Goal: Navigation & Orientation: Find specific page/section

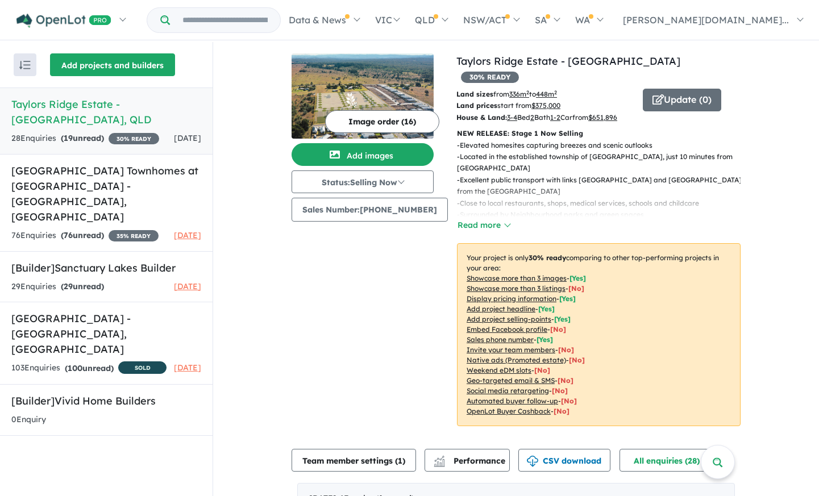
click at [68, 69] on button "Add projects and builders" at bounding box center [112, 64] width 125 height 23
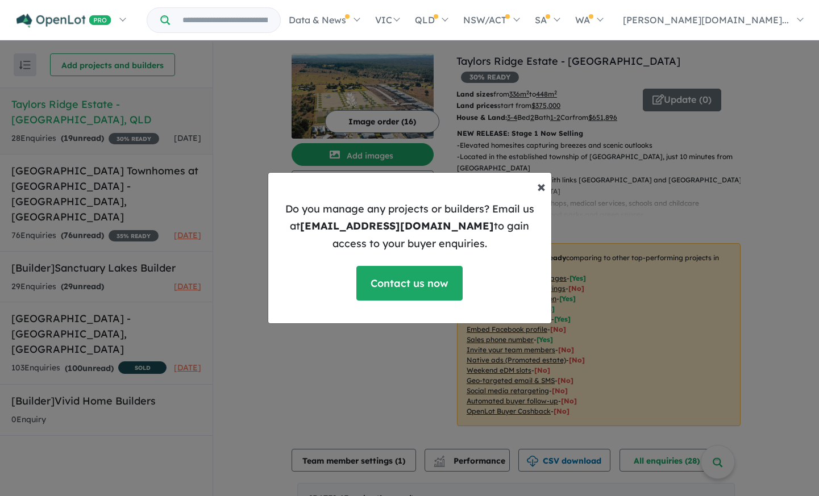
drag, startPoint x: 543, startPoint y: 184, endPoint x: 290, endPoint y: 182, distance: 252.8
click at [543, 184] on span "×" at bounding box center [541, 186] width 9 height 20
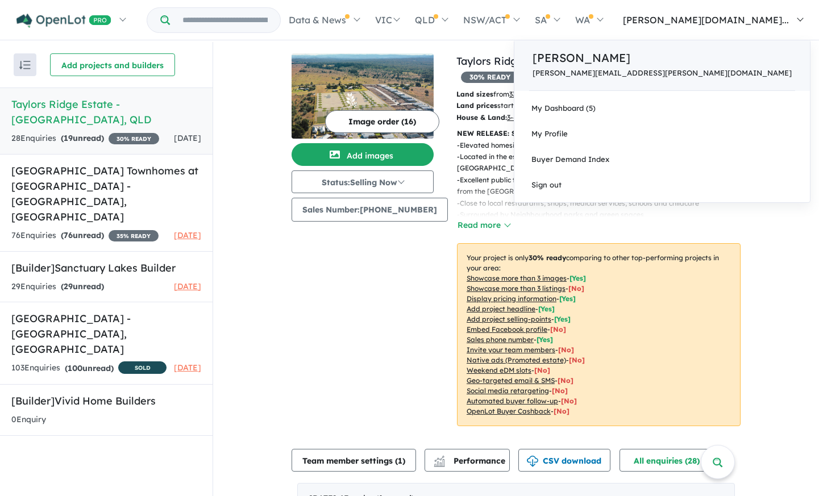
click at [738, 73] on p "[PERSON_NAME][EMAIL_ADDRESS][PERSON_NAME][DOMAIN_NAME]" at bounding box center [661, 73] width 259 height 9
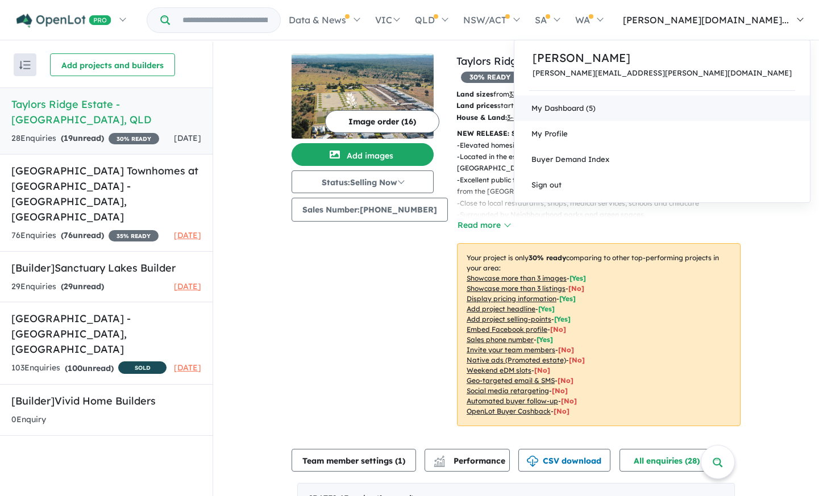
click at [732, 101] on link "My Dashboard (5)" at bounding box center [661, 108] width 295 height 26
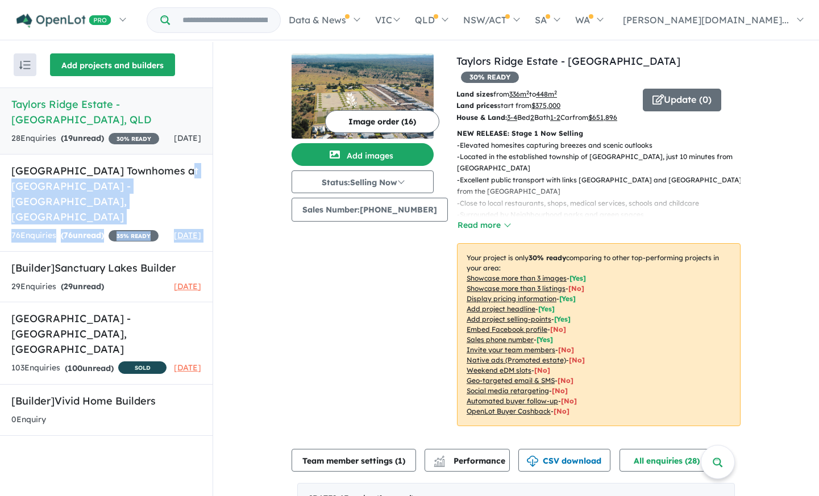
drag, startPoint x: 180, startPoint y: 209, endPoint x: 107, endPoint y: 74, distance: 153.5
click at [179, 165] on div "Homebuyers Centre Townhomes at Stockland Highlands - Craigieburn , VIC 76 Enqui…" at bounding box center [106, 202] width 212 height 97
click at [30, 65] on img "button" at bounding box center [24, 65] width 11 height 9
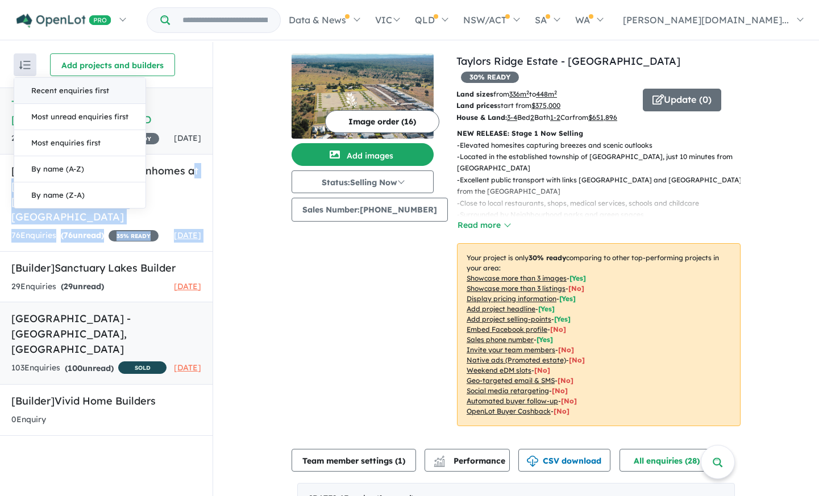
click at [49, 323] on h5 "Sanctuary Lakes Estate - Point Cook , VIC" at bounding box center [106, 334] width 190 height 46
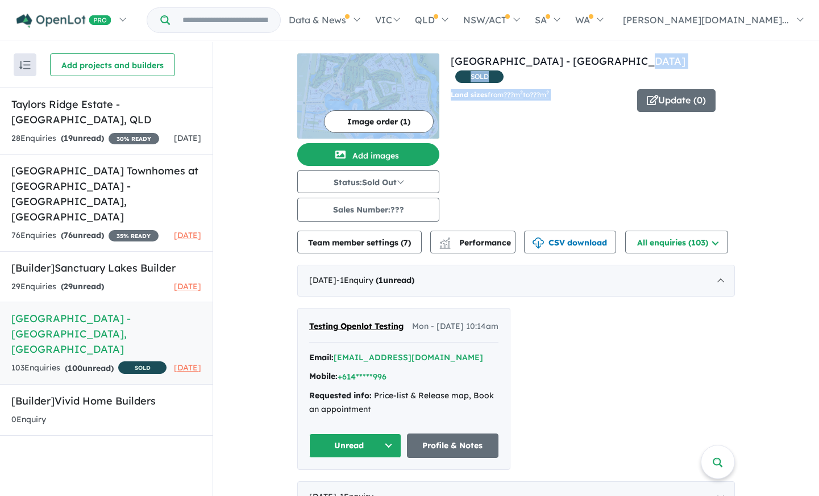
drag, startPoint x: 444, startPoint y: 62, endPoint x: 616, endPoint y: 72, distance: 171.8
click at [607, 62] on div "View 3 projects in your account Sanctuary Lakes Estate - Point Cook SOLD Land s…" at bounding box center [515, 137] width 437 height 168
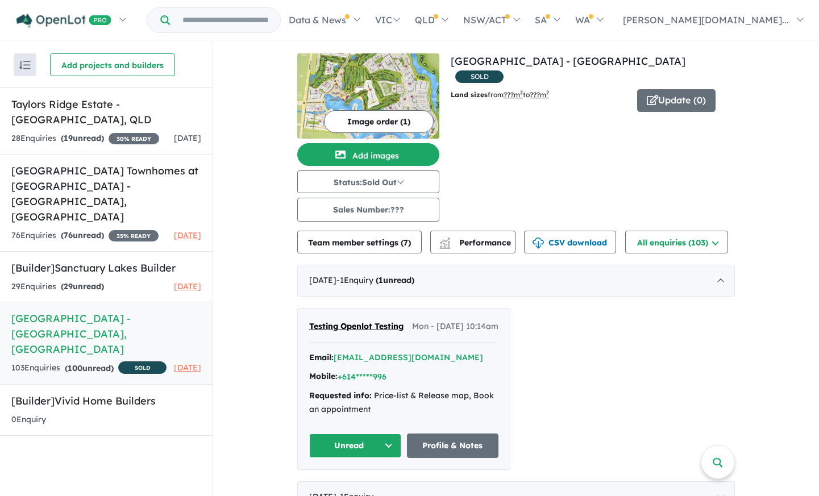
click at [617, 91] on div "Land sizes from ??? m 2 to ???m 2" at bounding box center [539, 100] width 195 height 23
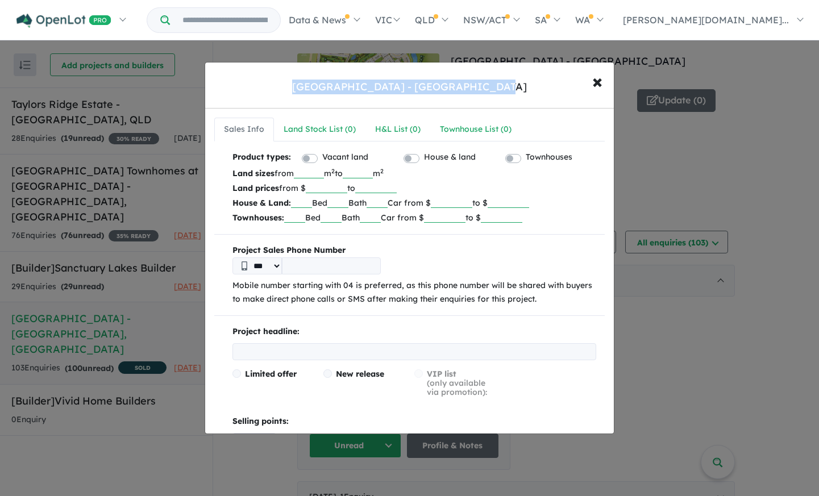
drag, startPoint x: 523, startPoint y: 85, endPoint x: 137, endPoint y: 140, distance: 389.0
click at [302, 87] on div "Sanctuary Lakes Estate - Point Cook × Close" at bounding box center [409, 85] width 408 height 46
copy div "[GEOGRAPHIC_DATA] - [GEOGRAPHIC_DATA]"
click at [594, 77] on span "×" at bounding box center [597, 81] width 10 height 24
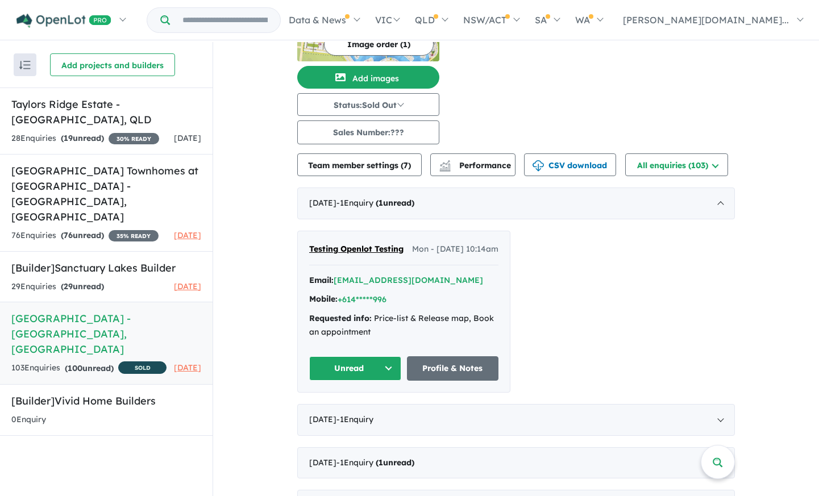
scroll to position [2, 0]
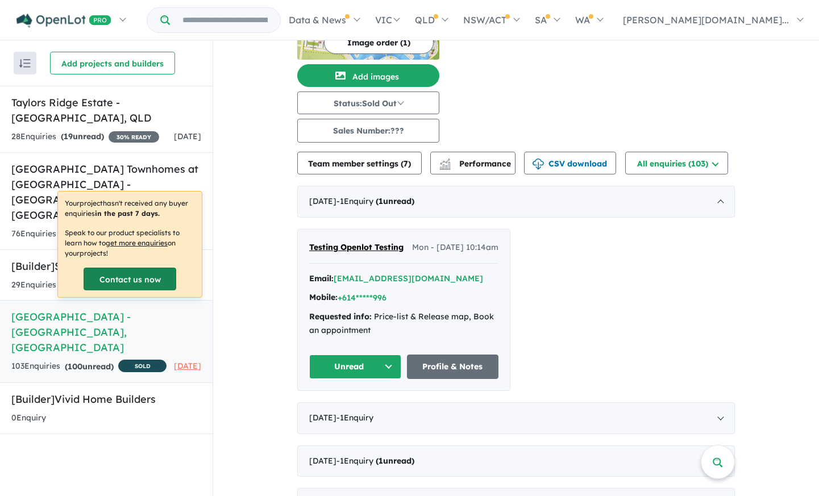
click at [133, 280] on link "Contact us now" at bounding box center [130, 279] width 93 height 23
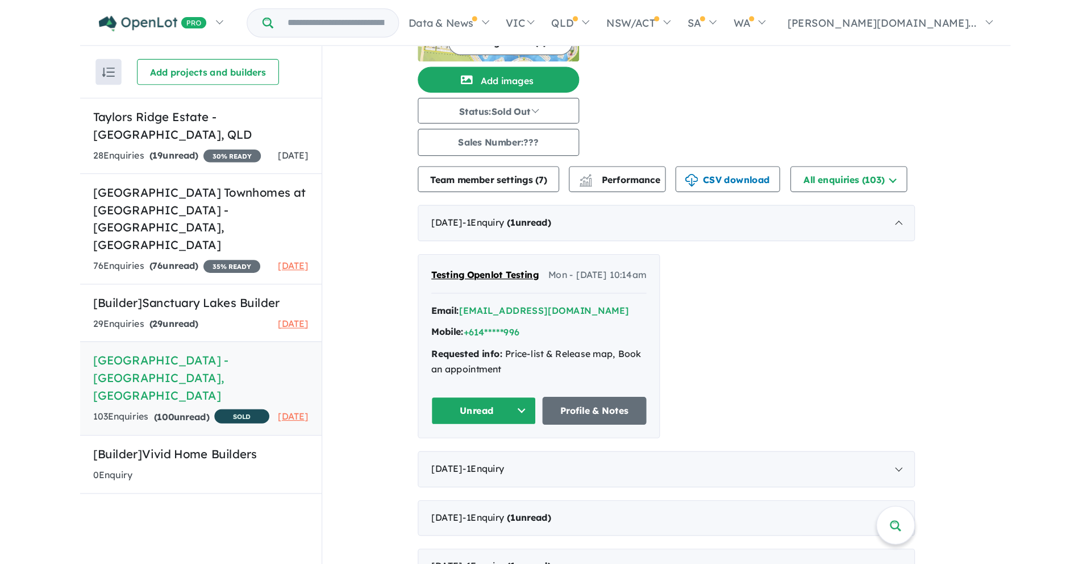
scroll to position [0, 0]
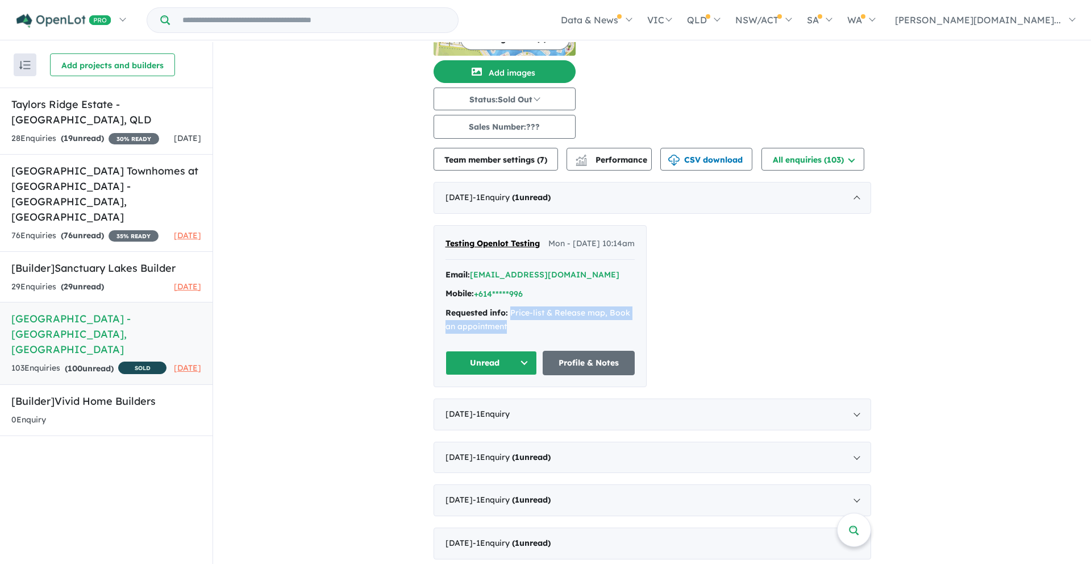
drag, startPoint x: 514, startPoint y: 338, endPoint x: 500, endPoint y: 323, distance: 19.7
click at [506, 327] on div "Requested info: Price-list & Release map, Book an appointment" at bounding box center [539, 319] width 189 height 27
copy div "Price-list & Release map, Book an appointment"
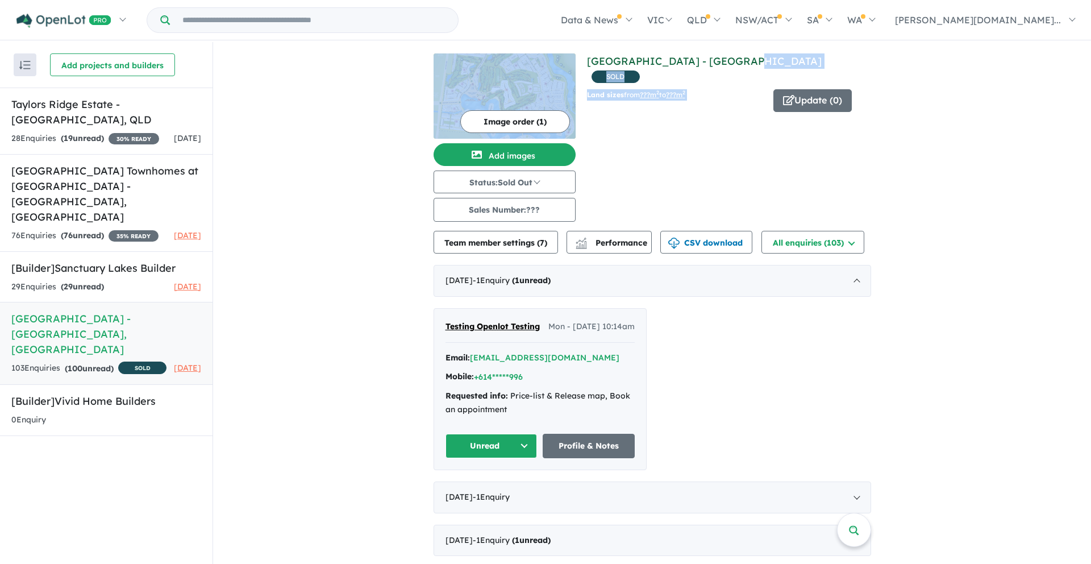
drag, startPoint x: 579, startPoint y: 61, endPoint x: 687, endPoint y: 59, distance: 107.4
click at [728, 57] on div "View 3 projects in your account Sanctuary Lakes Estate - Point Cook SOLD Land s…" at bounding box center [651, 137] width 437 height 168
click at [630, 66] on link "[GEOGRAPHIC_DATA] - [GEOGRAPHIC_DATA]" at bounding box center [704, 61] width 235 height 13
click at [536, 97] on img at bounding box center [504, 95] width 142 height 85
click at [577, 55] on div "Image order ( 1 ) Add images Status: Sold Out In Planning Coming Soon Selling N…" at bounding box center [509, 137] width 153 height 168
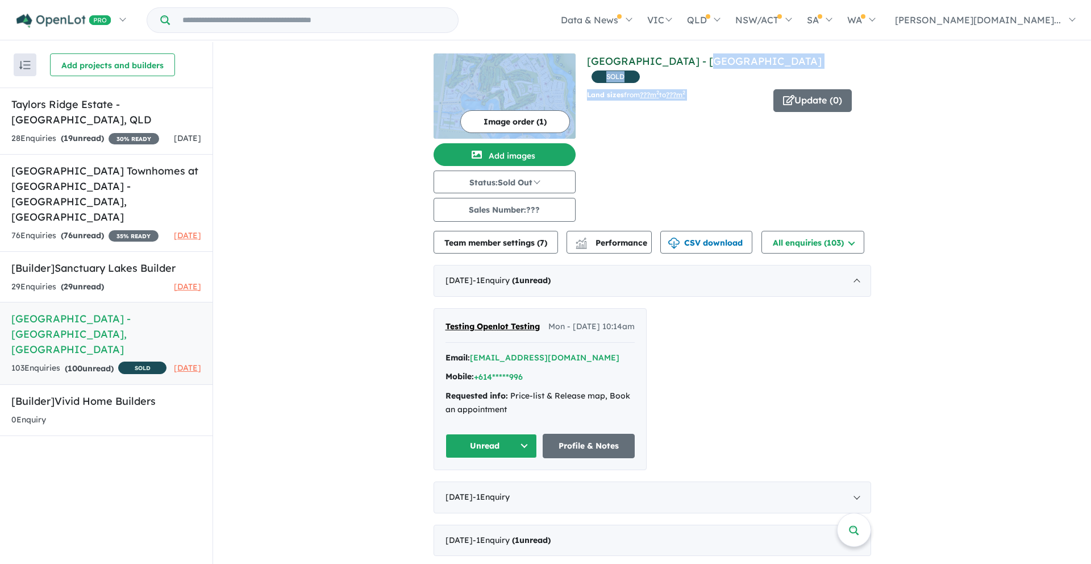
drag, startPoint x: 581, startPoint y: 59, endPoint x: 694, endPoint y: 62, distance: 113.1
click at [694, 62] on div "View 3 projects in your account Sanctuary Lakes Estate - Point Cook SOLD Land s…" at bounding box center [651, 137] width 437 height 168
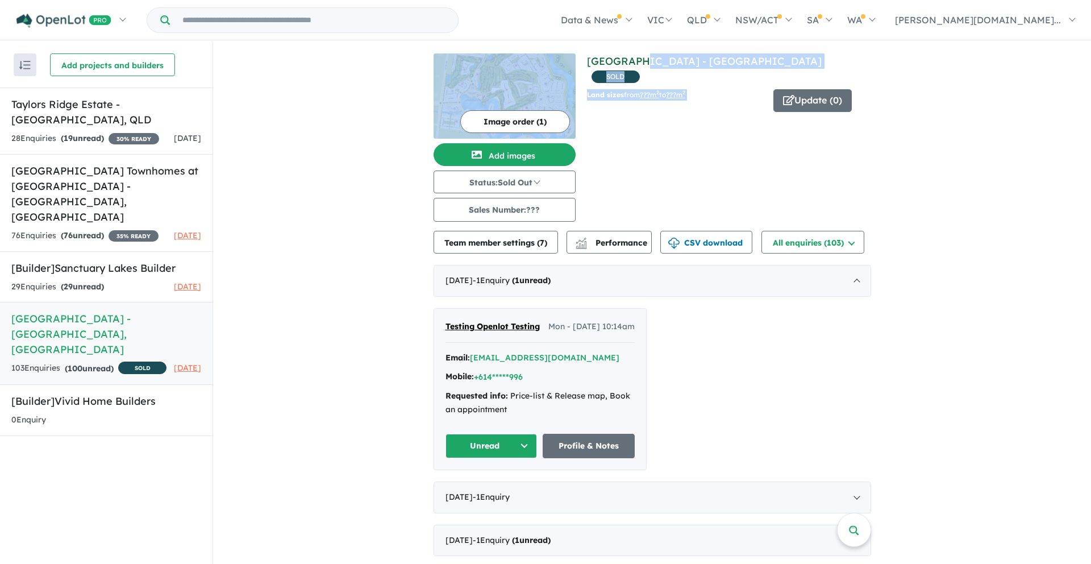
drag, startPoint x: 593, startPoint y: 57, endPoint x: 632, endPoint y: 63, distance: 40.2
click at [750, 97] on div "Land sizes from ??? m 2 to ???m 2 Update ( 0 )" at bounding box center [729, 107] width 284 height 36
drag, startPoint x: 767, startPoint y: 57, endPoint x: 572, endPoint y: 54, distance: 195.4
click at [577, 56] on div "View 3 projects in your account Sanctuary Lakes Estate - Point Cook SOLD Land s…" at bounding box center [651, 137] width 437 height 168
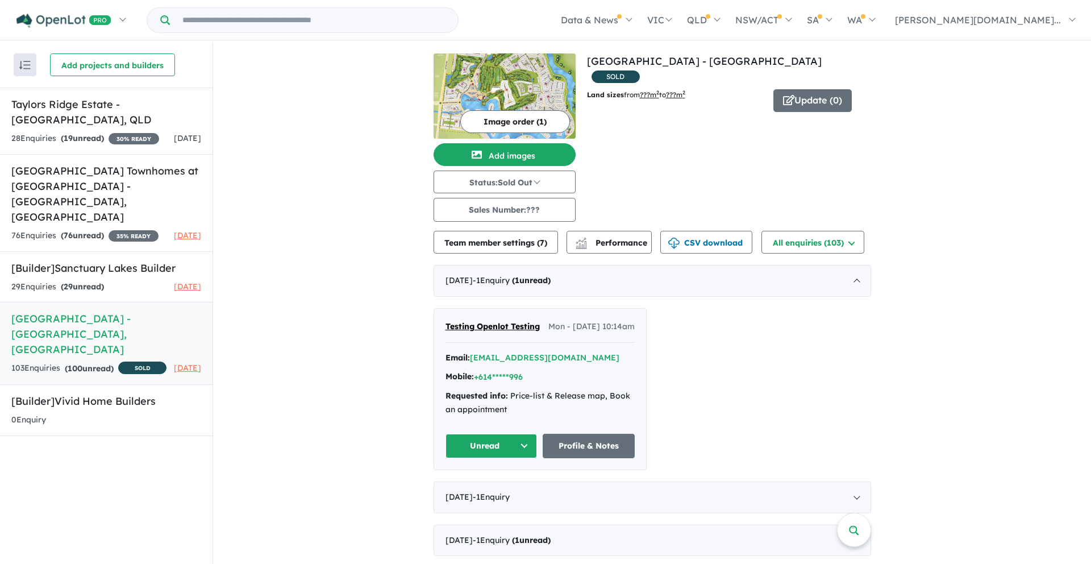
drag, startPoint x: 711, startPoint y: 41, endPoint x: 743, endPoint y: 47, distance: 32.3
click at [712, 41] on div "Homepage My Dashboard (5) Buyer Demand Index Suburb/Council Report Sales Traini…" at bounding box center [545, 261] width 1091 height 523
drag, startPoint x: 766, startPoint y: 59, endPoint x: 581, endPoint y: 33, distance: 186.9
click at [587, 56] on h4 "View 3 projects in your account Sanctuary Lakes Estate - Point Cook SOLD" at bounding box center [729, 68] width 284 height 31
copy link "[GEOGRAPHIC_DATA] - [GEOGRAPHIC_DATA]"
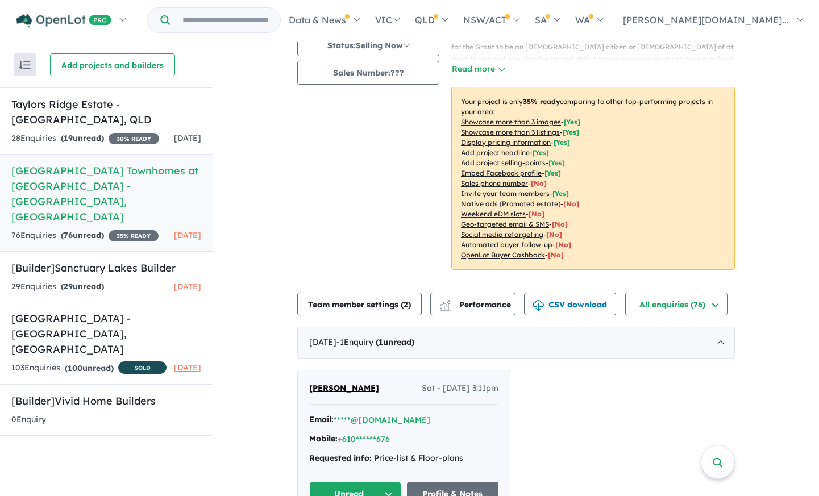
scroll to position [195, 0]
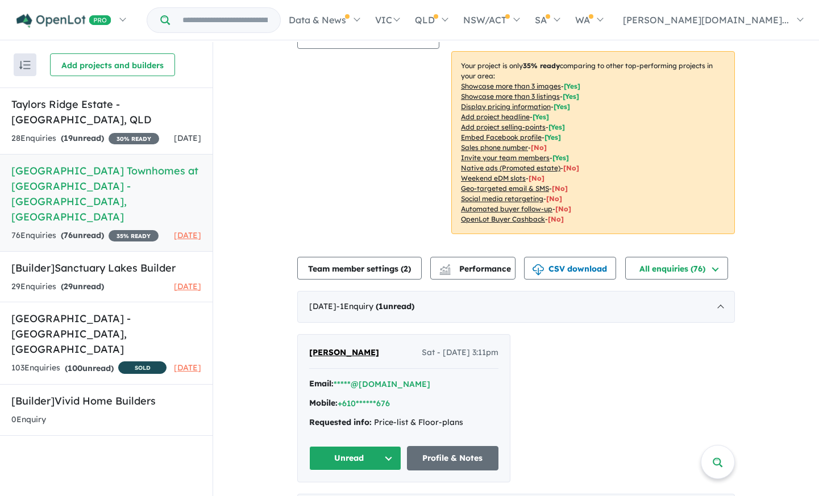
click at [384, 446] on button "Unread" at bounding box center [355, 458] width 92 height 24
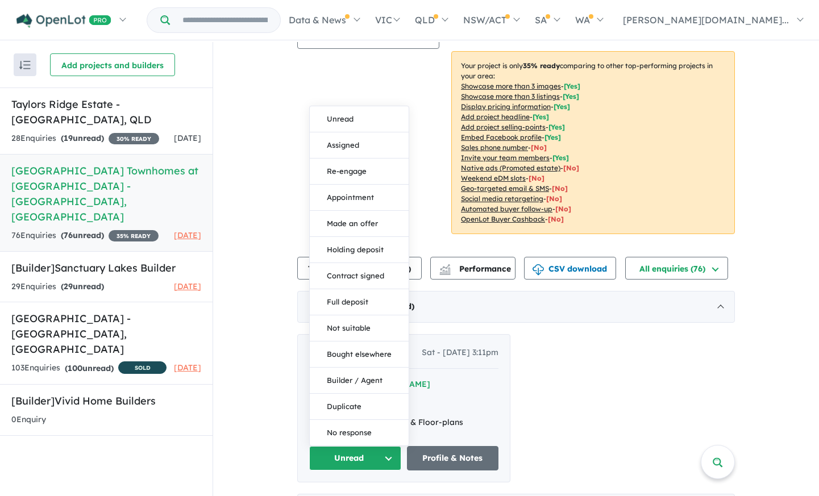
click at [381, 446] on button "Unread" at bounding box center [355, 458] width 92 height 24
